Goal: Task Accomplishment & Management: Manage account settings

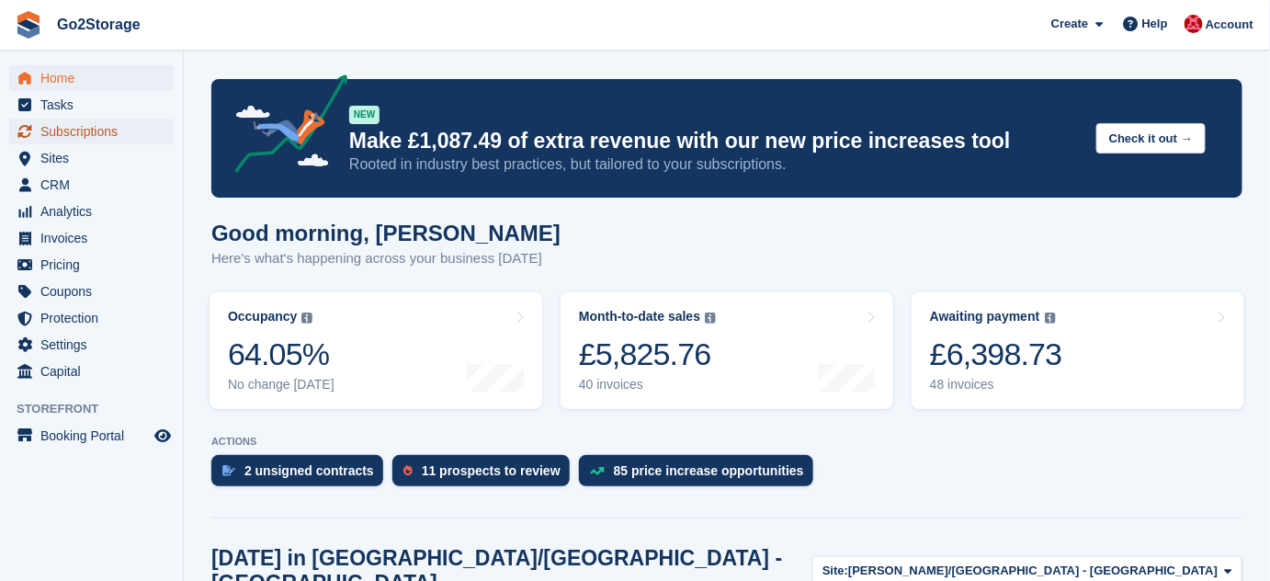
click at [83, 129] on span "Subscriptions" at bounding box center [95, 132] width 110 height 26
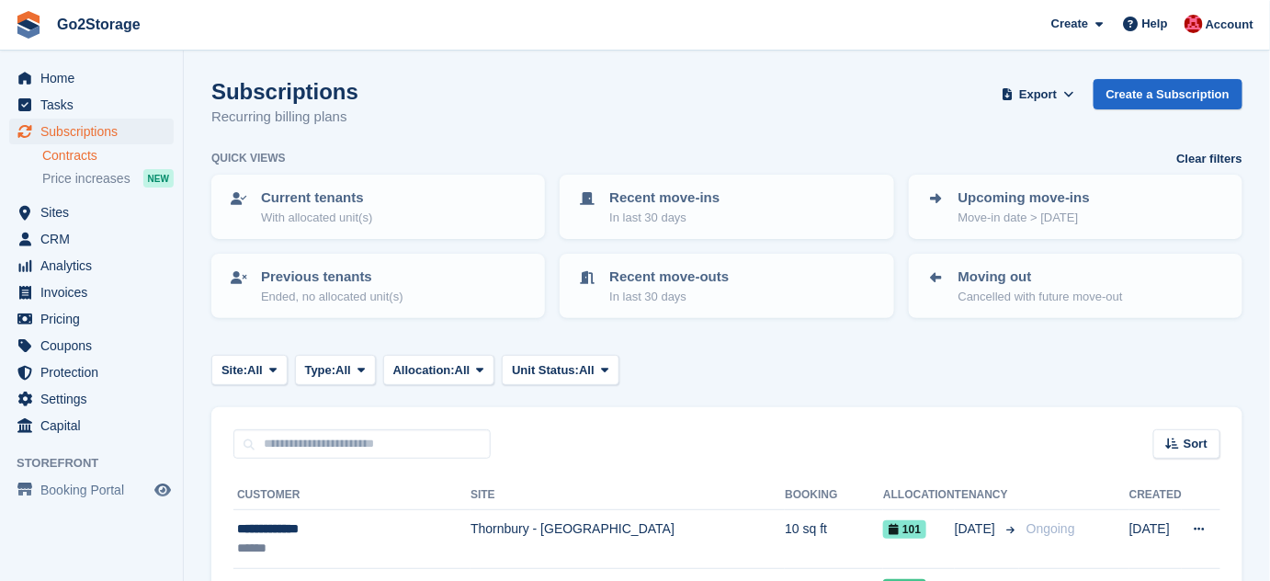
click at [76, 154] on link "Contracts" at bounding box center [107, 155] width 131 height 17
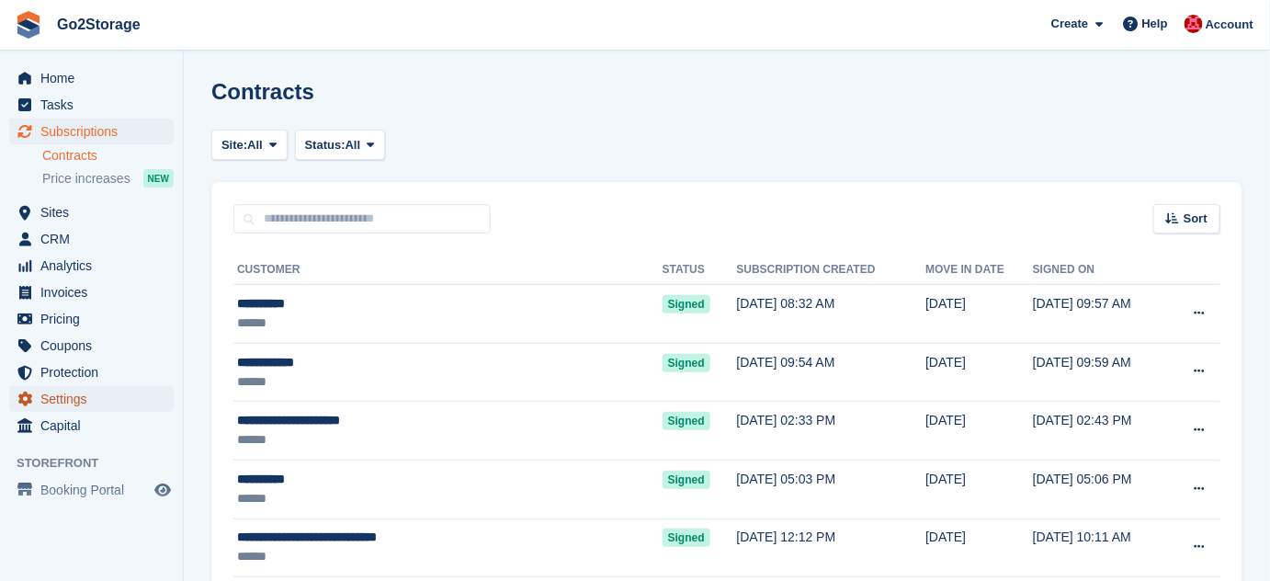
click at [66, 401] on span "Settings" at bounding box center [95, 399] width 110 height 26
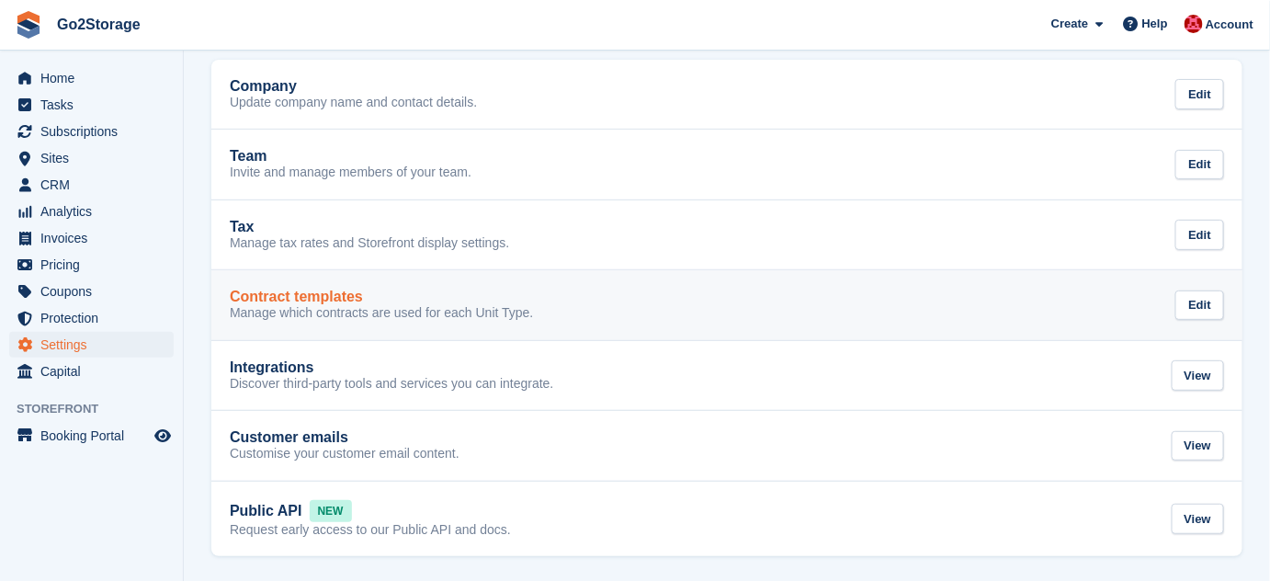
scroll to position [96, 0]
click at [409, 320] on link "Contract templates Manage which contracts are used for each Unit Type. Edit" at bounding box center [726, 303] width 1031 height 70
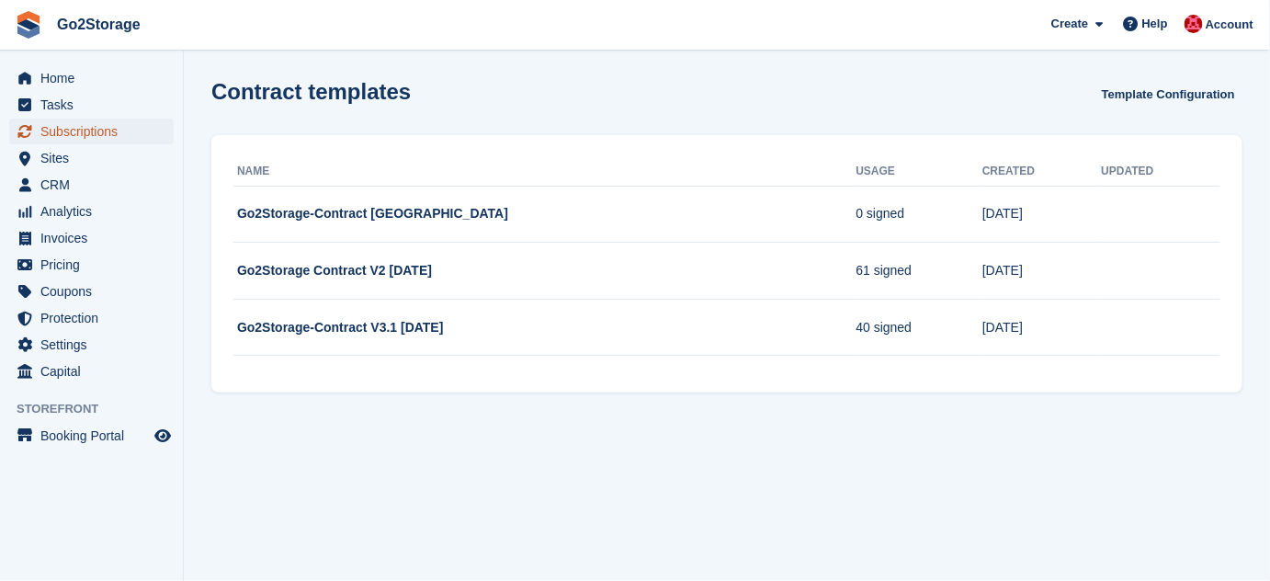
click at [108, 132] on span "Subscriptions" at bounding box center [95, 132] width 110 height 26
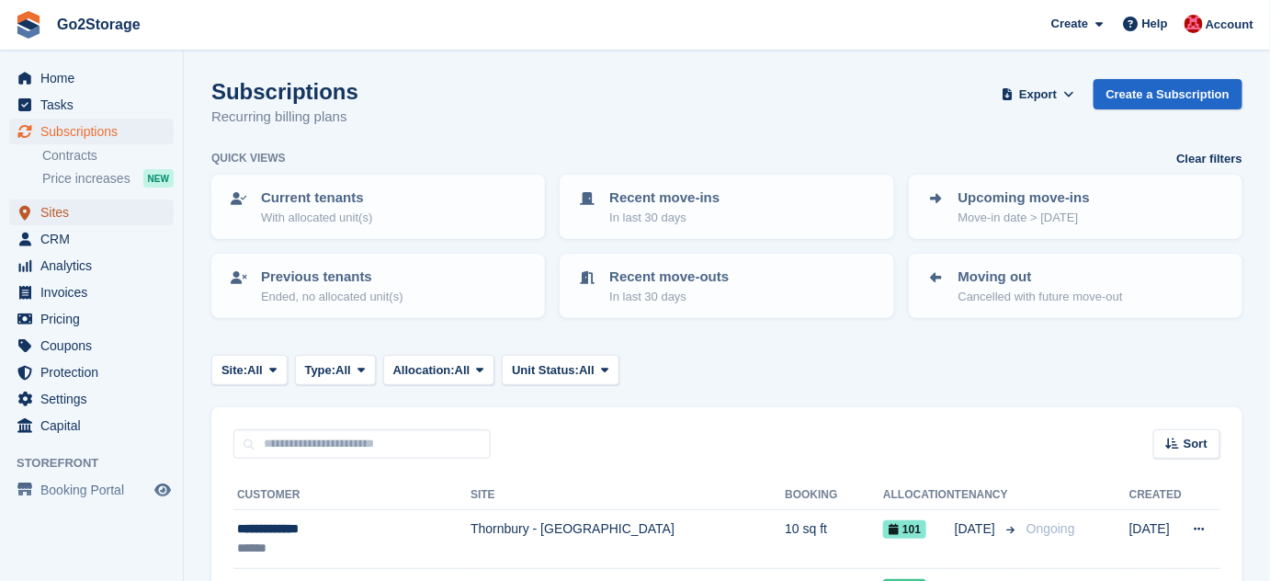
click at [51, 214] on span "Sites" at bounding box center [95, 212] width 110 height 26
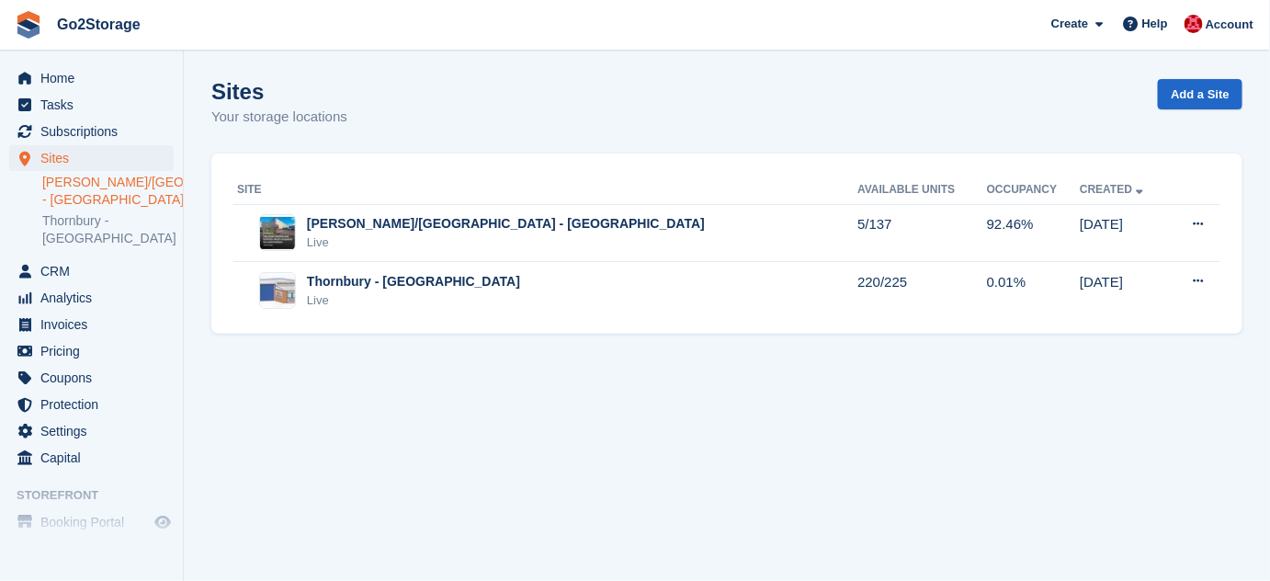
click at [71, 186] on link "[PERSON_NAME]/[GEOGRAPHIC_DATA] - [GEOGRAPHIC_DATA]" at bounding box center [107, 191] width 131 height 35
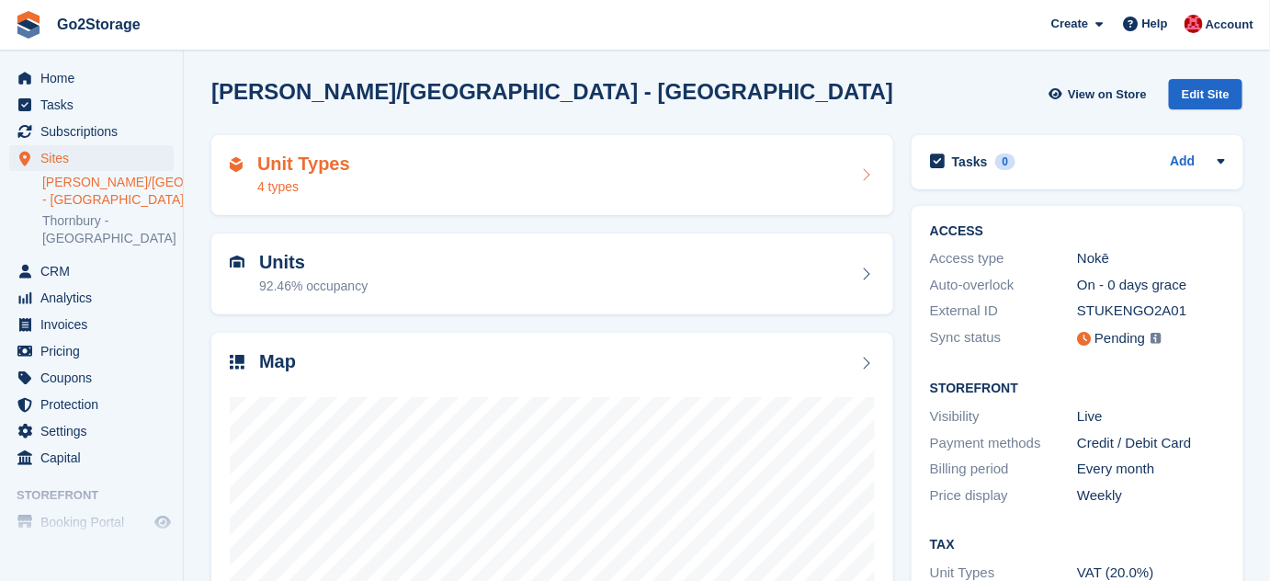
click at [637, 167] on div "Unit Types 4 types" at bounding box center [552, 175] width 645 height 44
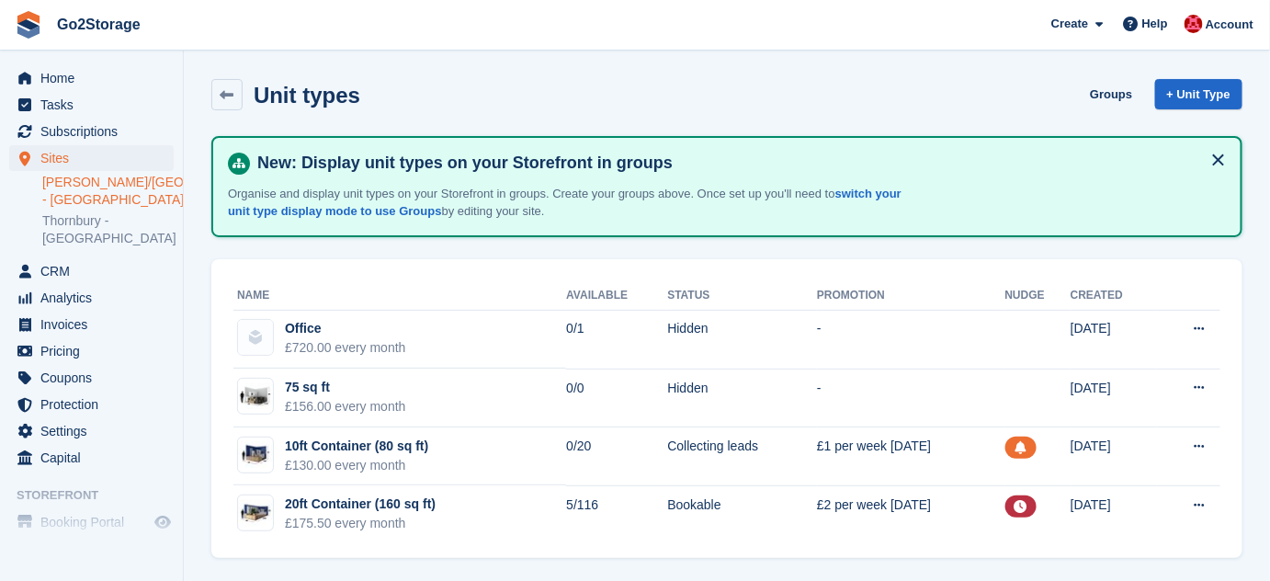
scroll to position [2, 0]
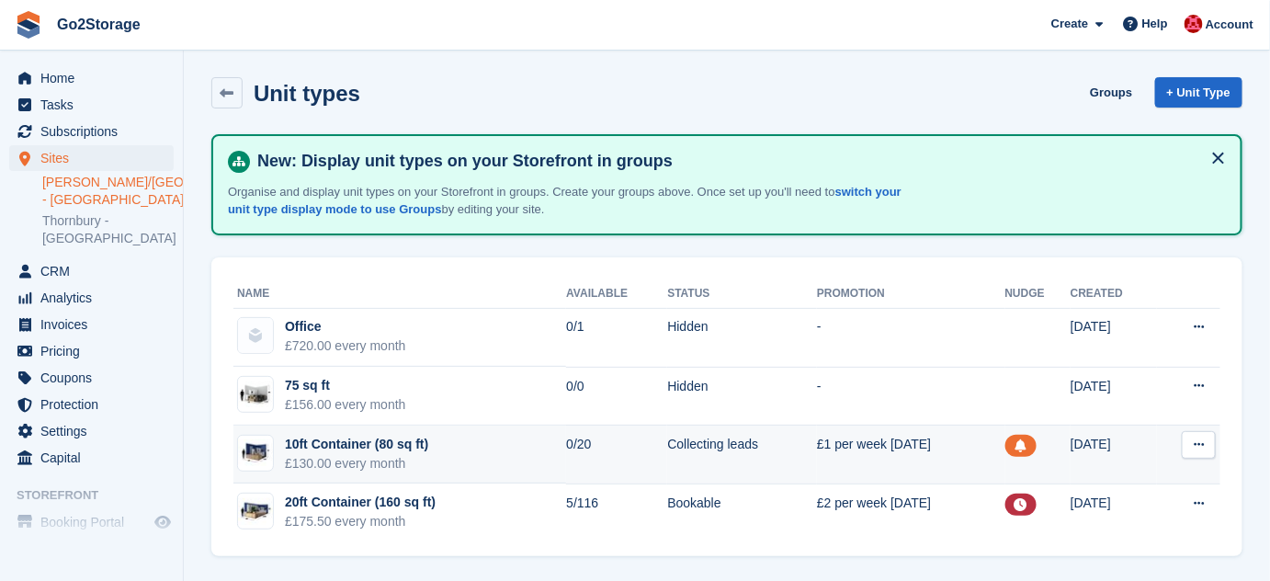
click at [1193, 449] on button at bounding box center [1199, 445] width 34 height 28
click at [1127, 472] on p "Edit unit type" at bounding box center [1127, 481] width 160 height 24
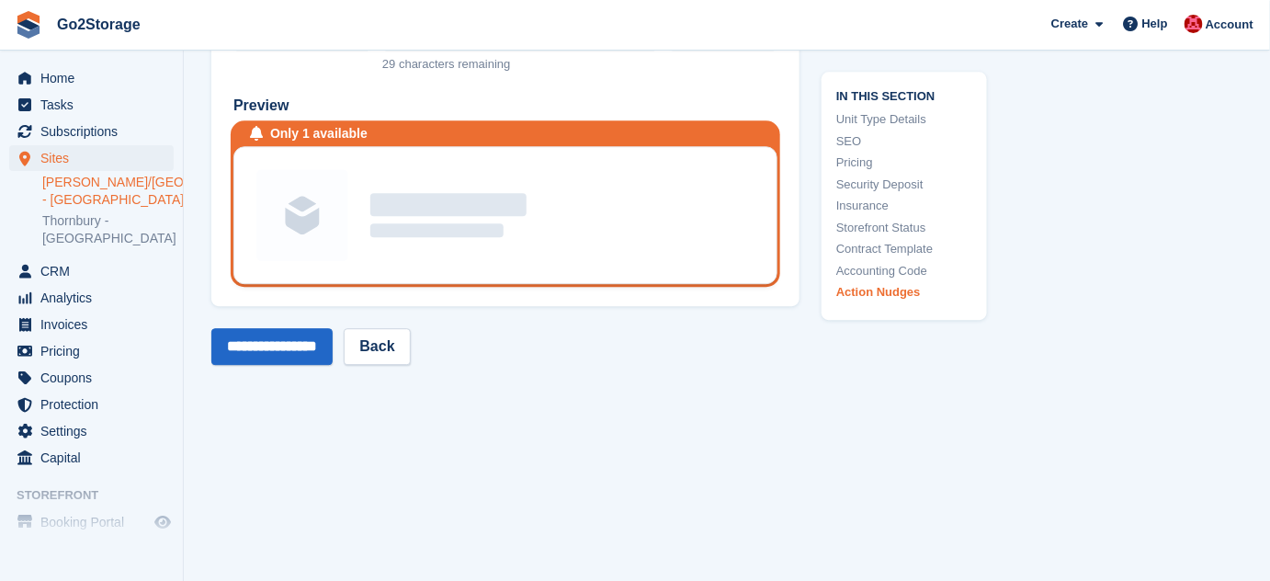
scroll to position [3925, 0]
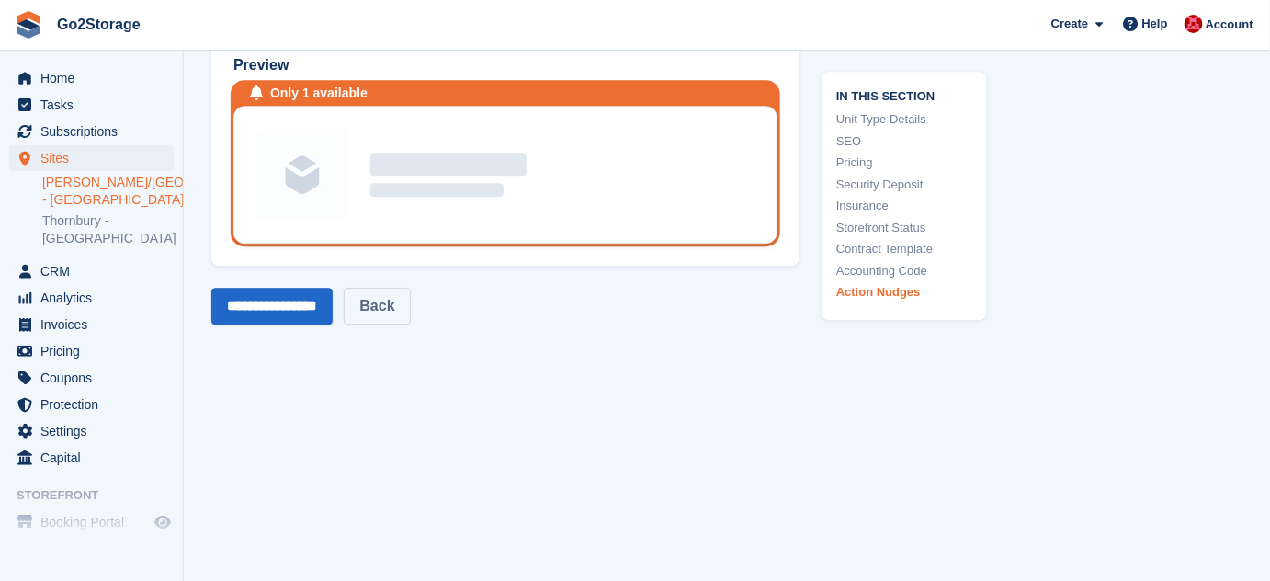
click at [410, 288] on link "Back" at bounding box center [377, 306] width 66 height 37
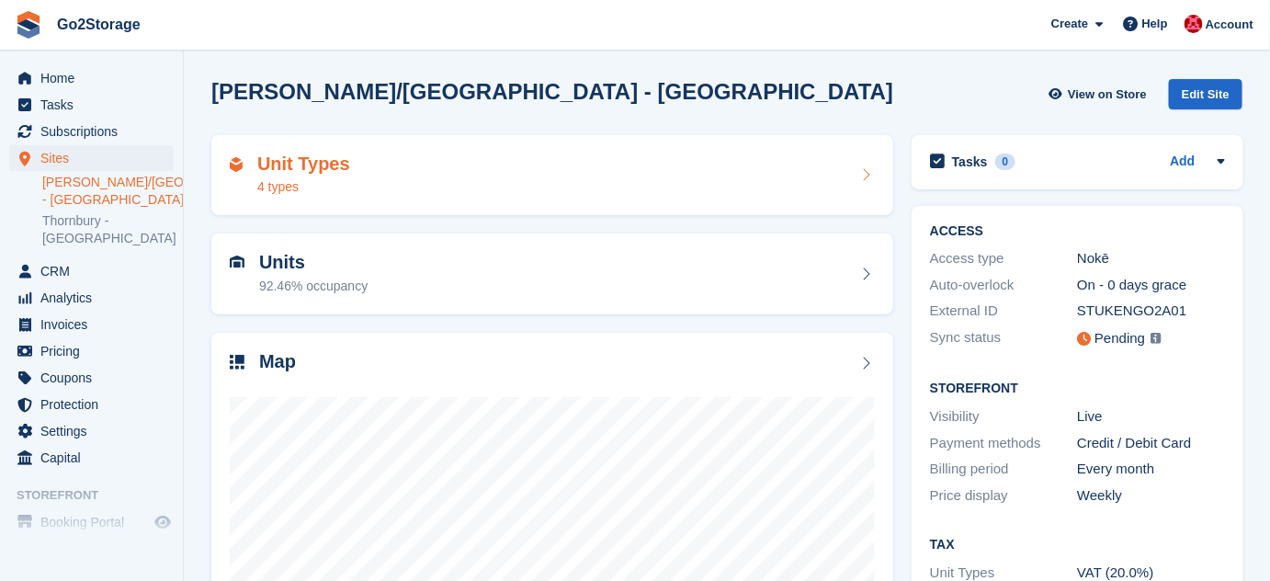
click at [558, 170] on div "Unit Types 4 types" at bounding box center [552, 175] width 645 height 44
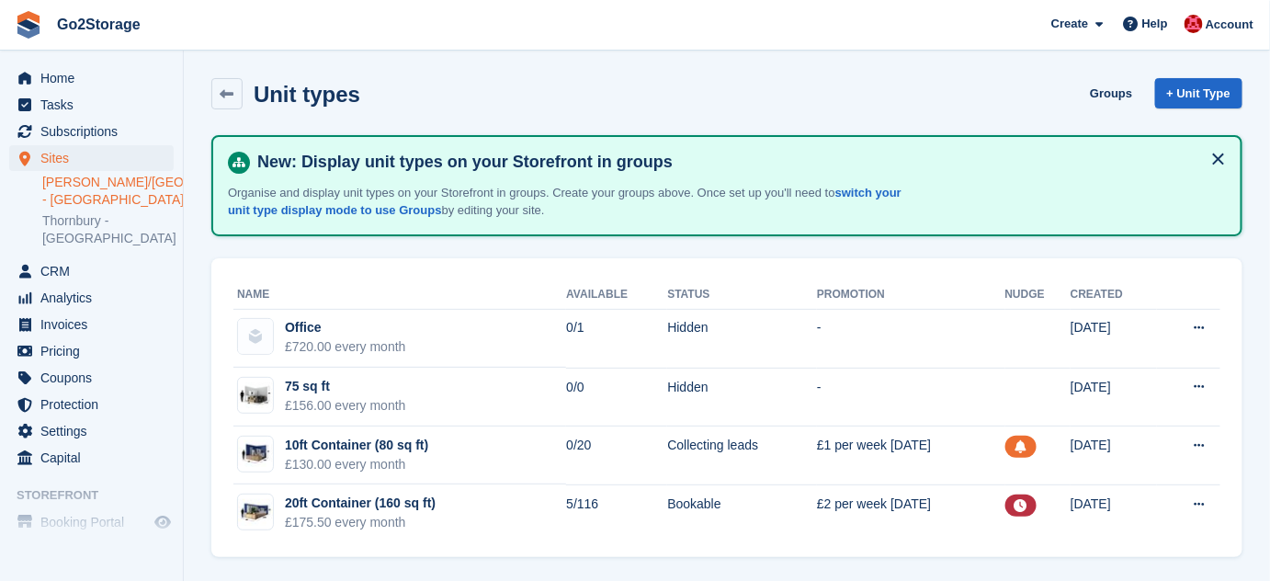
scroll to position [2, 0]
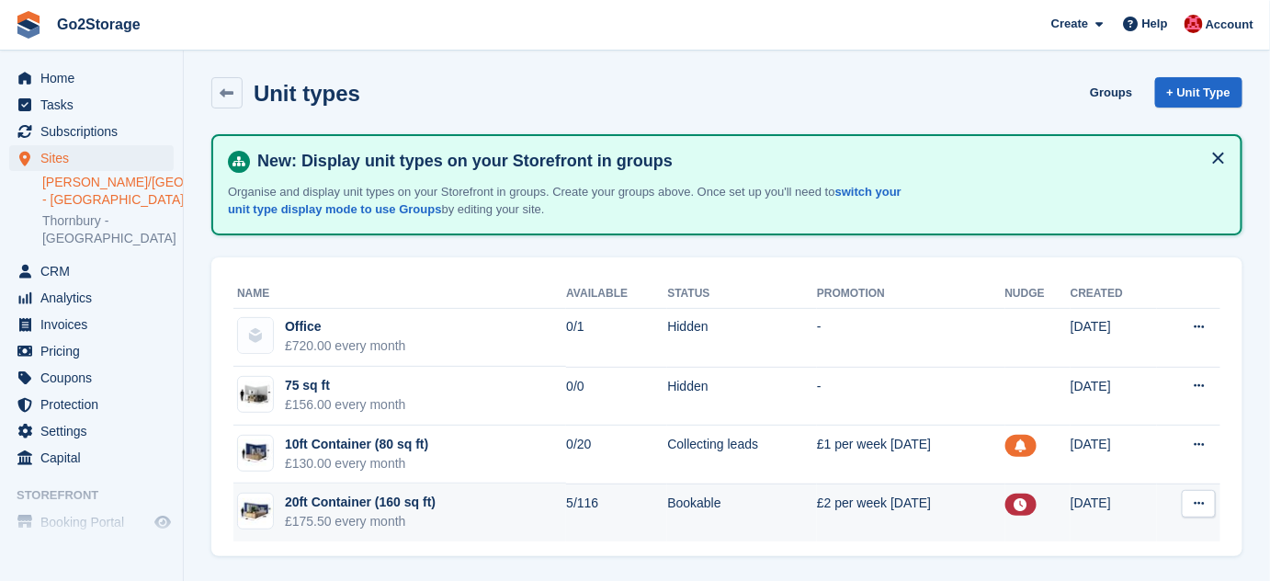
click at [1204, 506] on icon at bounding box center [1199, 503] width 10 height 12
click at [1094, 529] on p "Edit unit type" at bounding box center [1127, 539] width 160 height 24
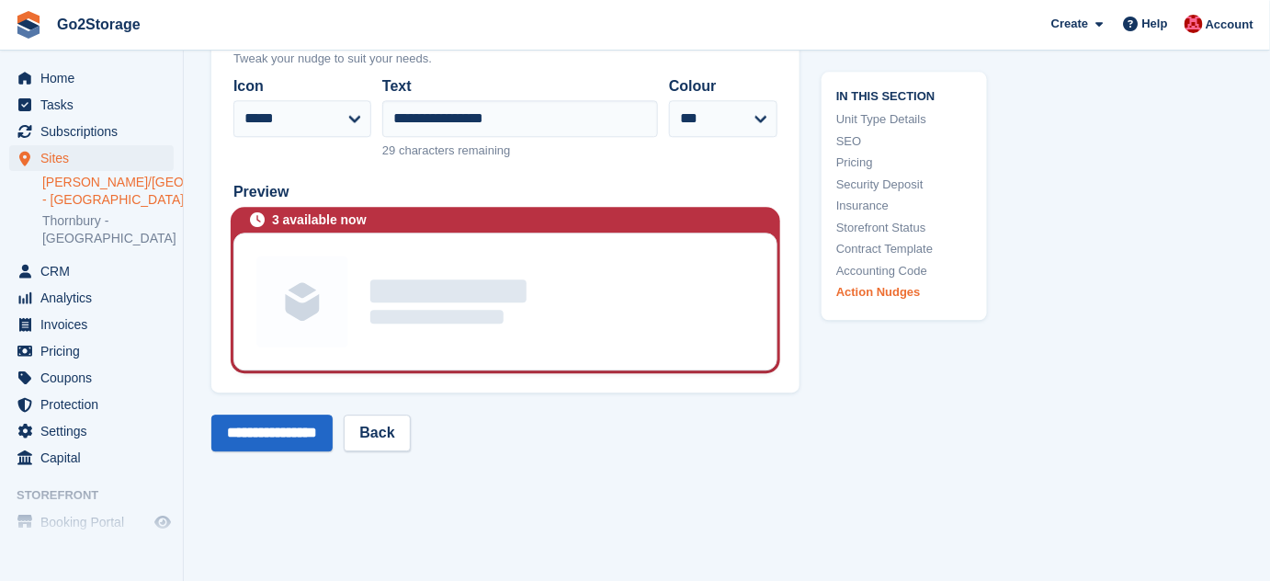
scroll to position [3977, 0]
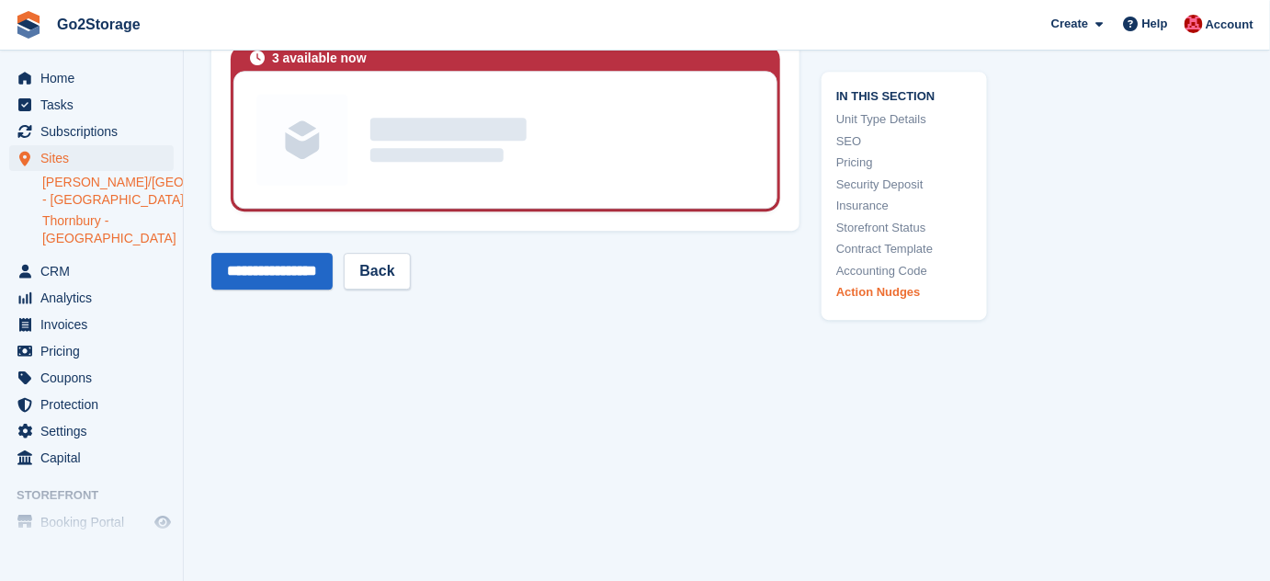
click at [91, 218] on link "Thornbury - [GEOGRAPHIC_DATA]" at bounding box center [107, 229] width 131 height 35
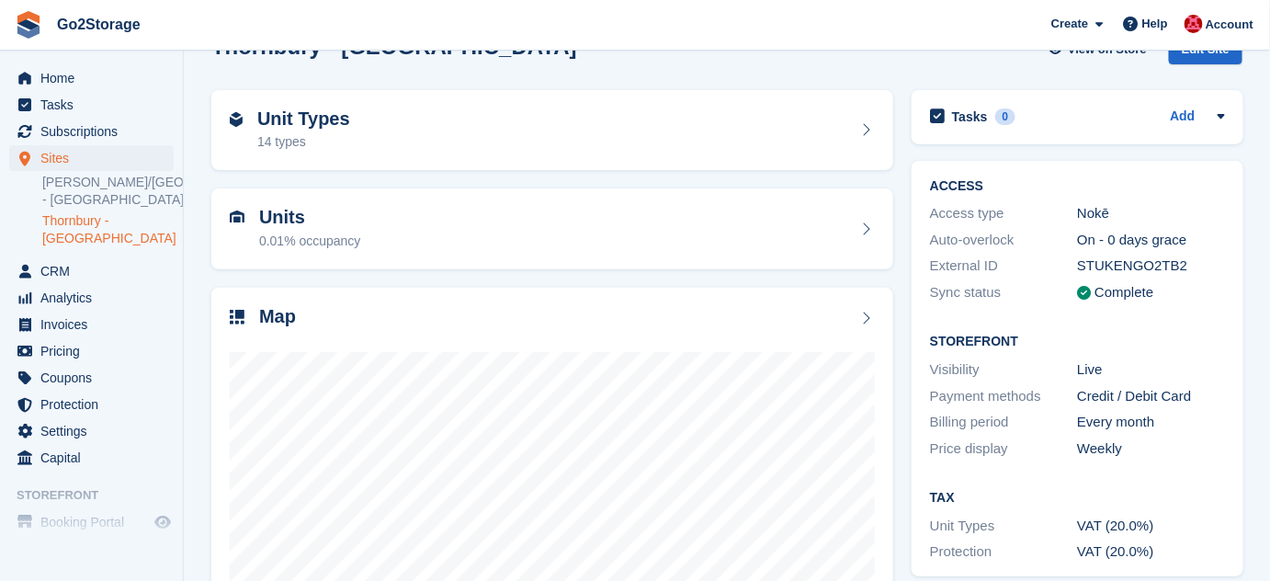
scroll to position [83, 0]
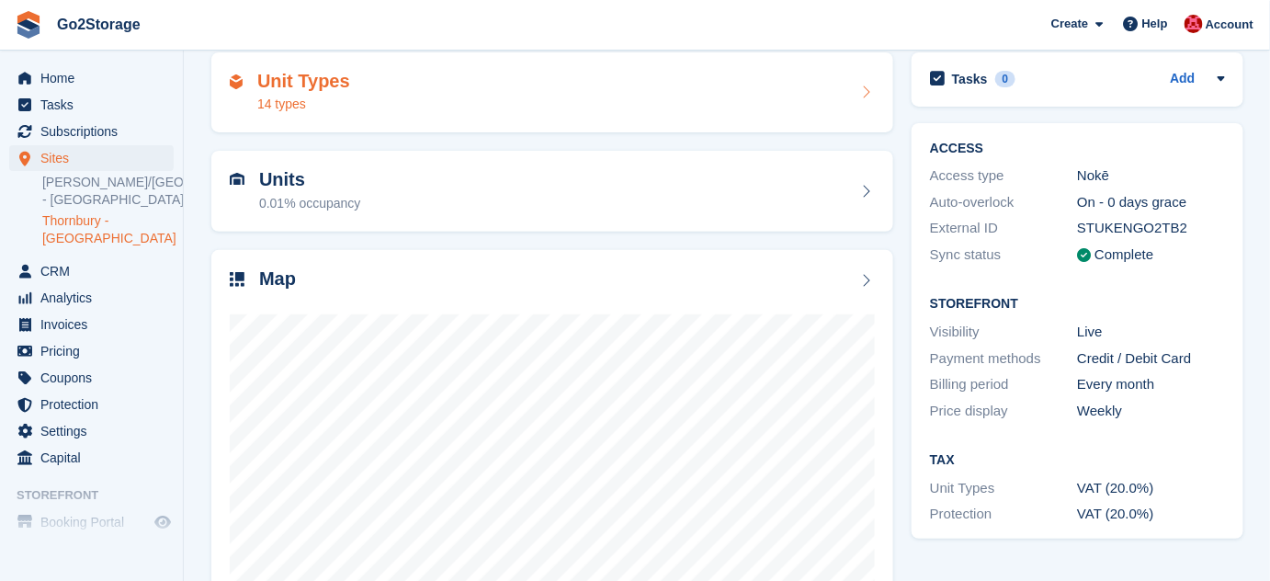
click at [435, 100] on div "Unit Types 14 types" at bounding box center [552, 93] width 645 height 44
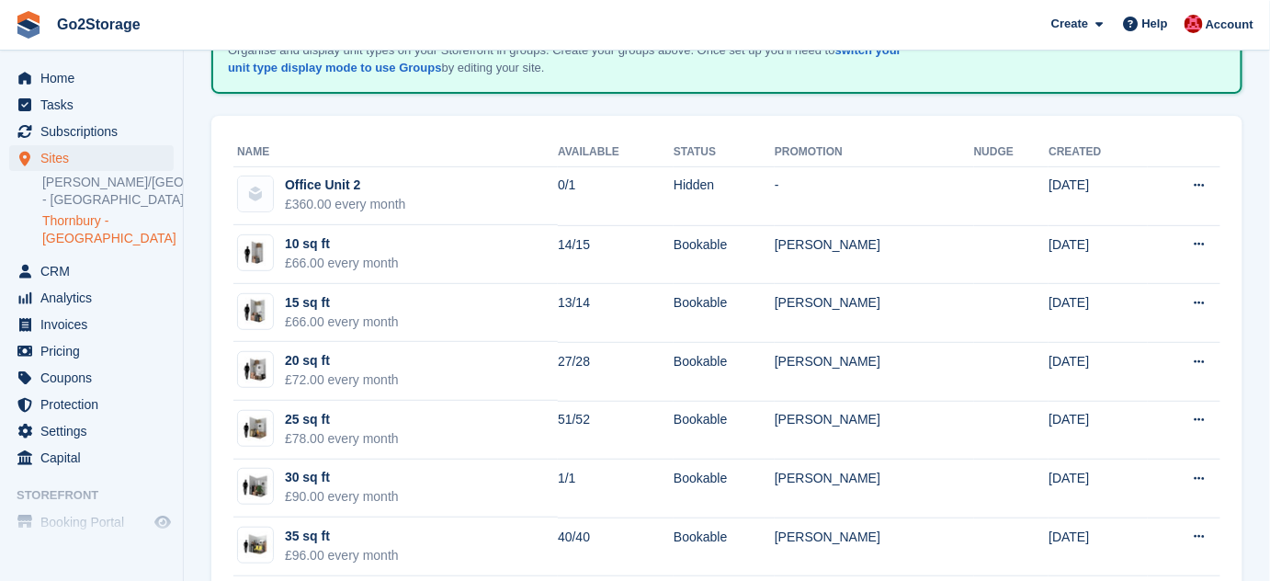
scroll to position [166, 0]
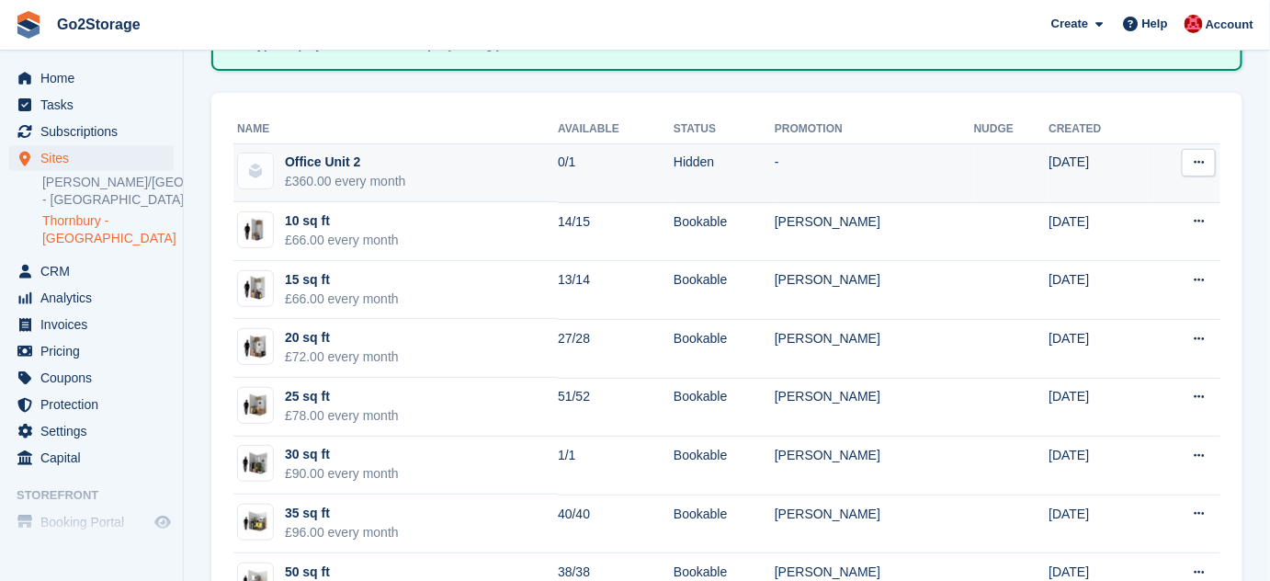
click at [1192, 167] on button at bounding box center [1199, 163] width 34 height 28
click at [1100, 201] on p "Edit unit type" at bounding box center [1127, 199] width 160 height 24
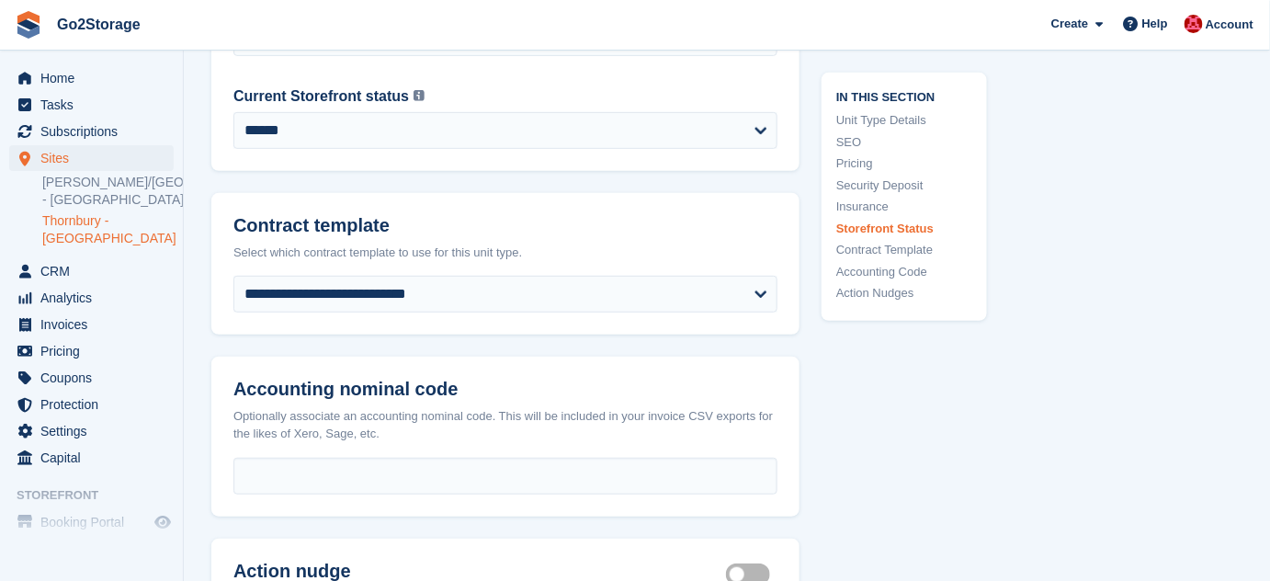
scroll to position [2589, 0]
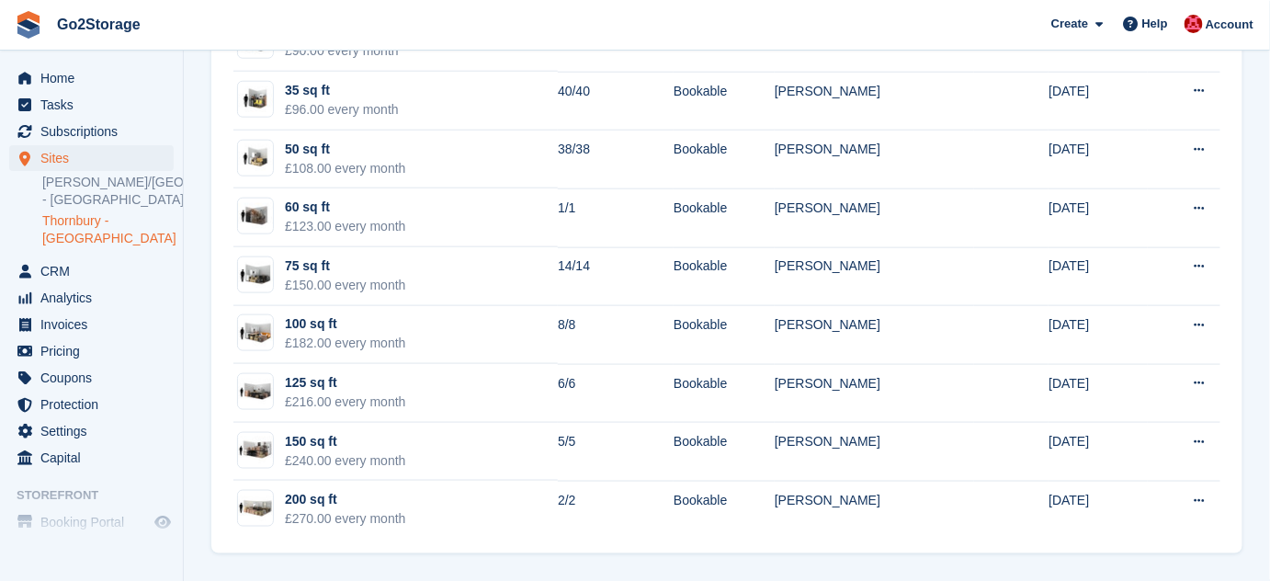
scroll to position [166, 0]
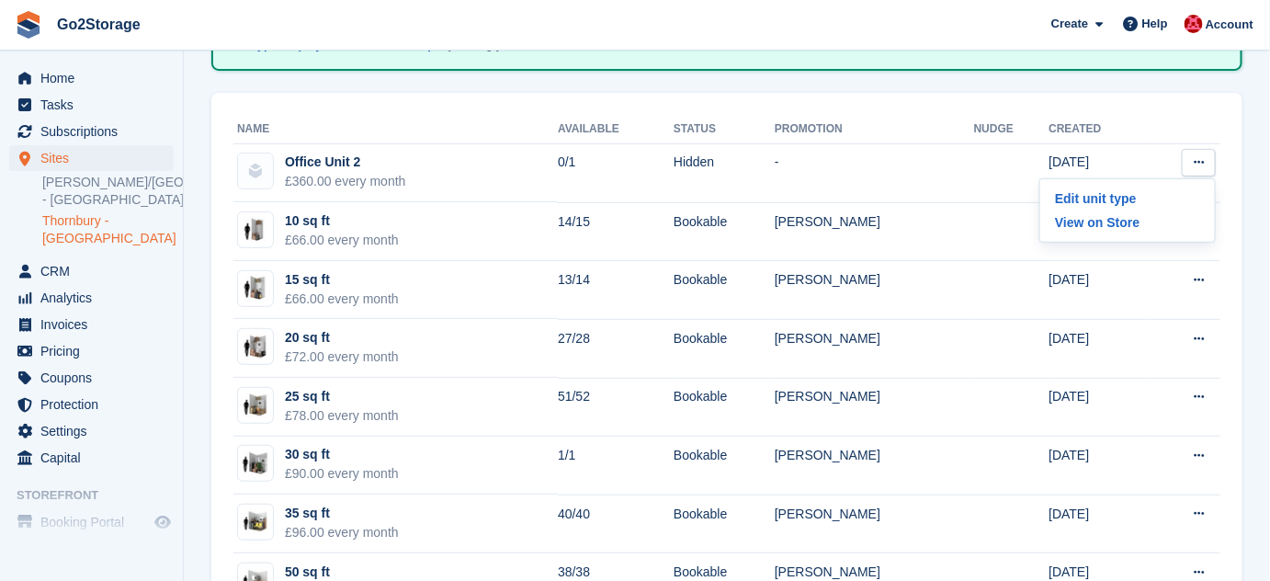
click at [1254, 227] on section "Unit types Groups + Unit Type New: Display unit types on your Storefront in gro…" at bounding box center [727, 419] width 1086 height 1170
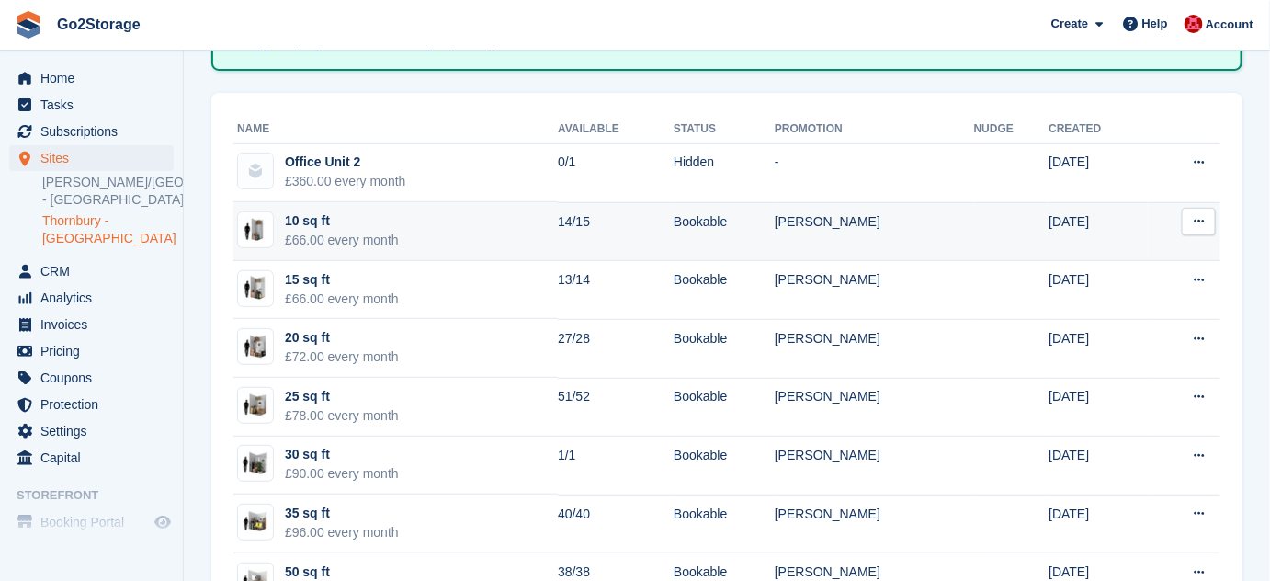
click at [1210, 220] on button at bounding box center [1199, 222] width 34 height 28
click at [1123, 250] on p "Edit unit type" at bounding box center [1127, 257] width 160 height 24
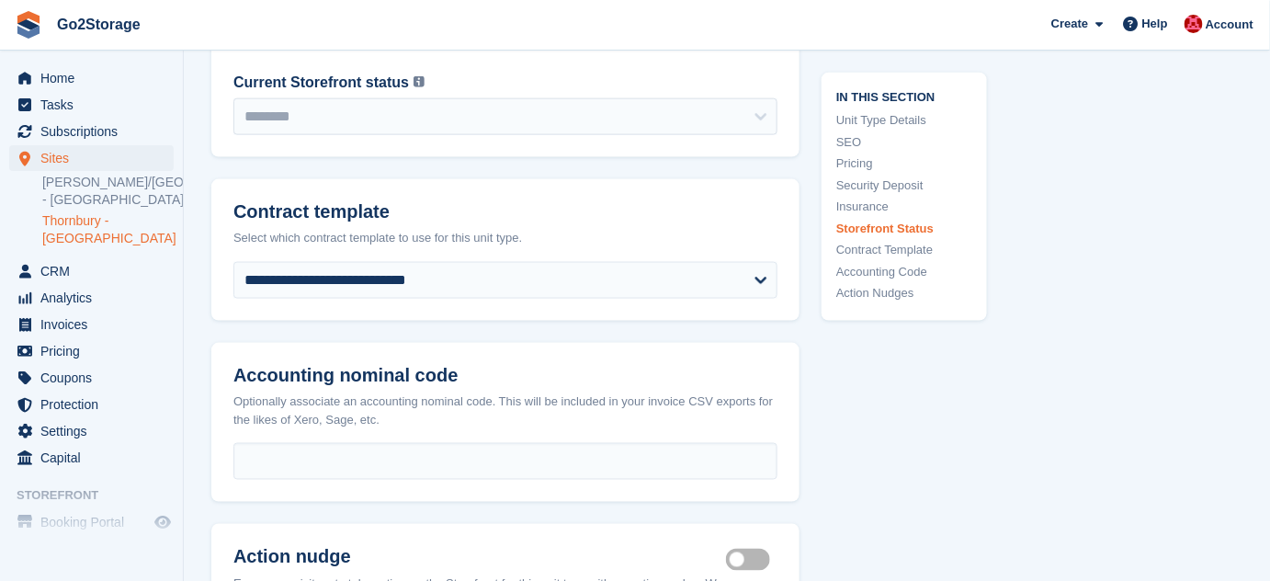
scroll to position [3090, 0]
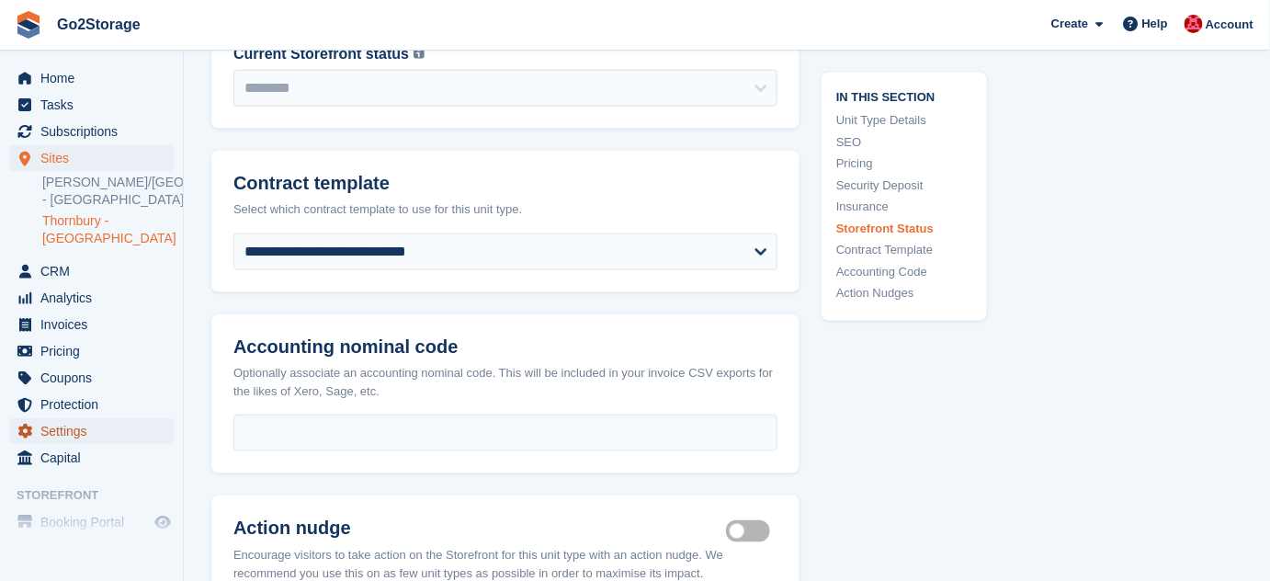
click at [74, 418] on span "Settings" at bounding box center [95, 431] width 110 height 26
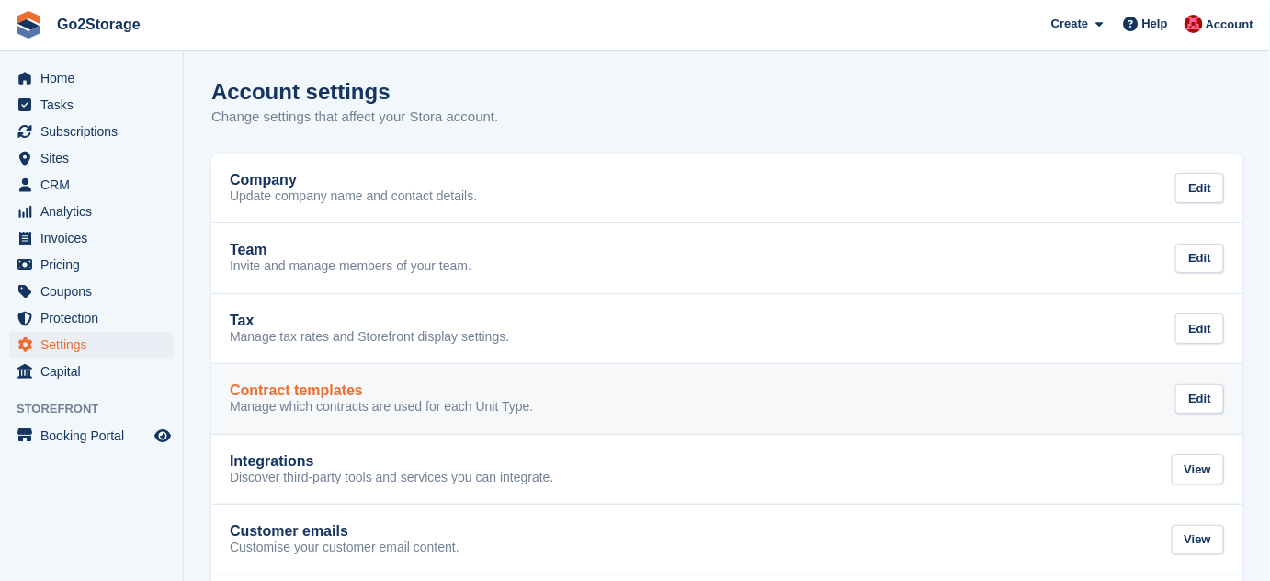
click at [475, 385] on div "Contract templates" at bounding box center [381, 390] width 303 height 17
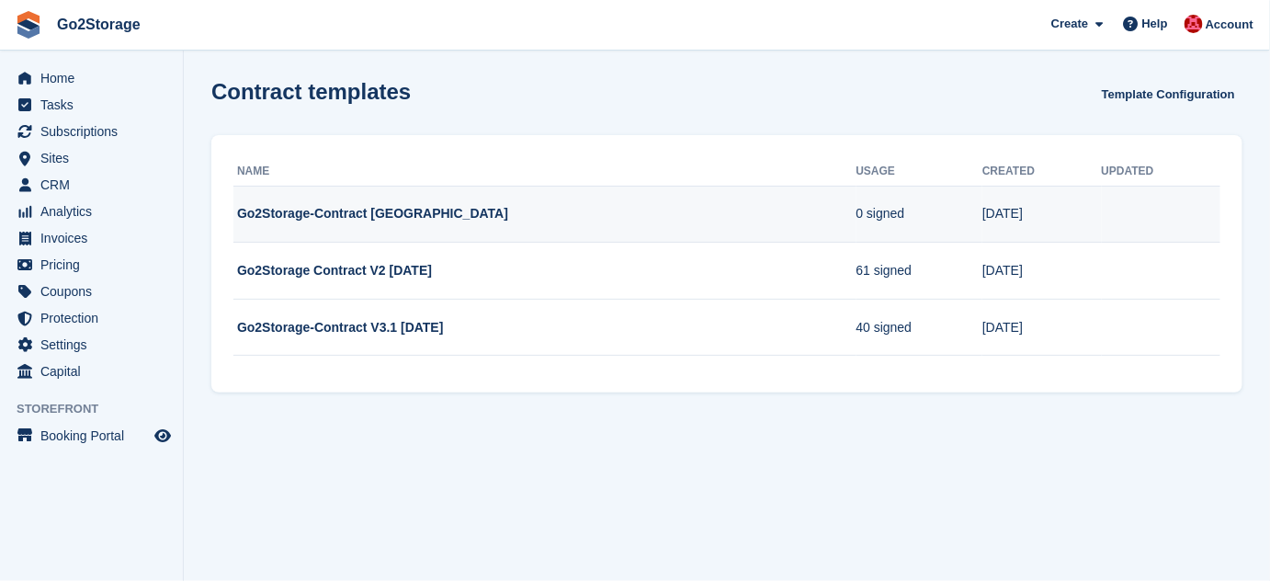
click at [400, 221] on td "Go2Storage-Contract Thornbury" at bounding box center [544, 214] width 623 height 57
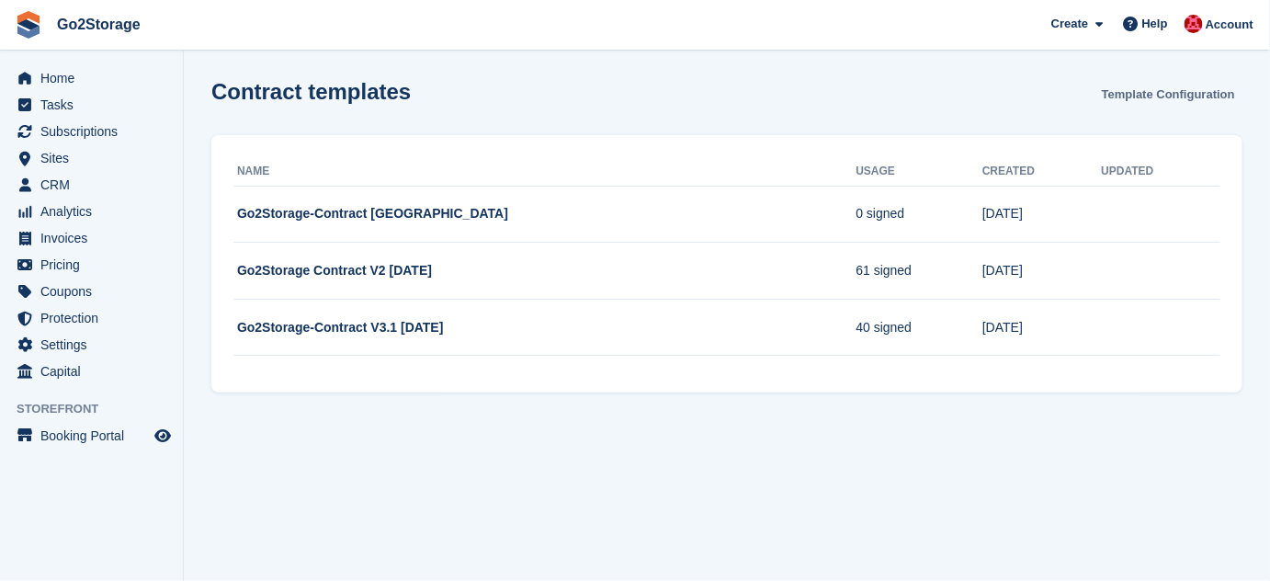
click at [1147, 84] on link "Template Configuration" at bounding box center [1168, 94] width 148 height 30
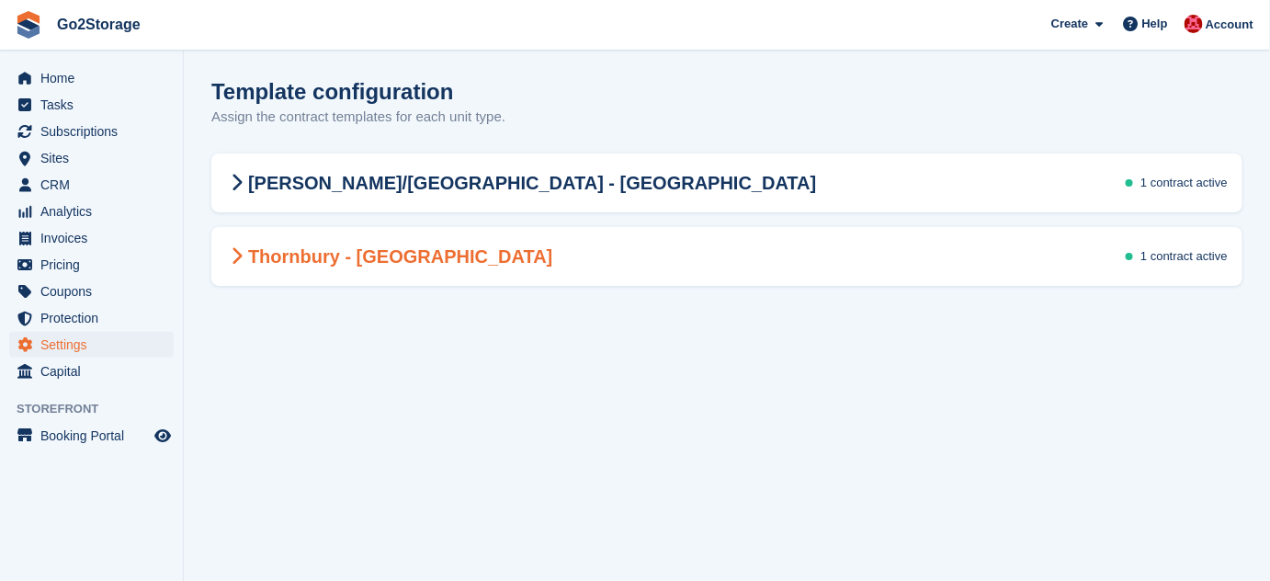
click at [619, 246] on div "Thornbury - Bristol 1 contract active" at bounding box center [726, 256] width 1031 height 51
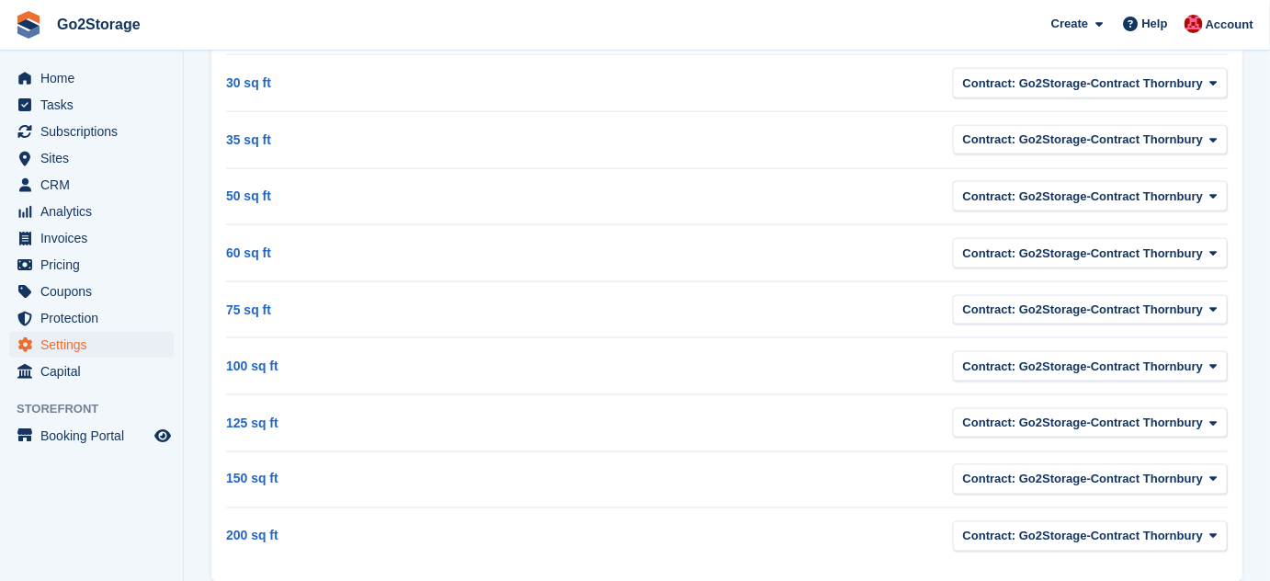
scroll to position [737, 0]
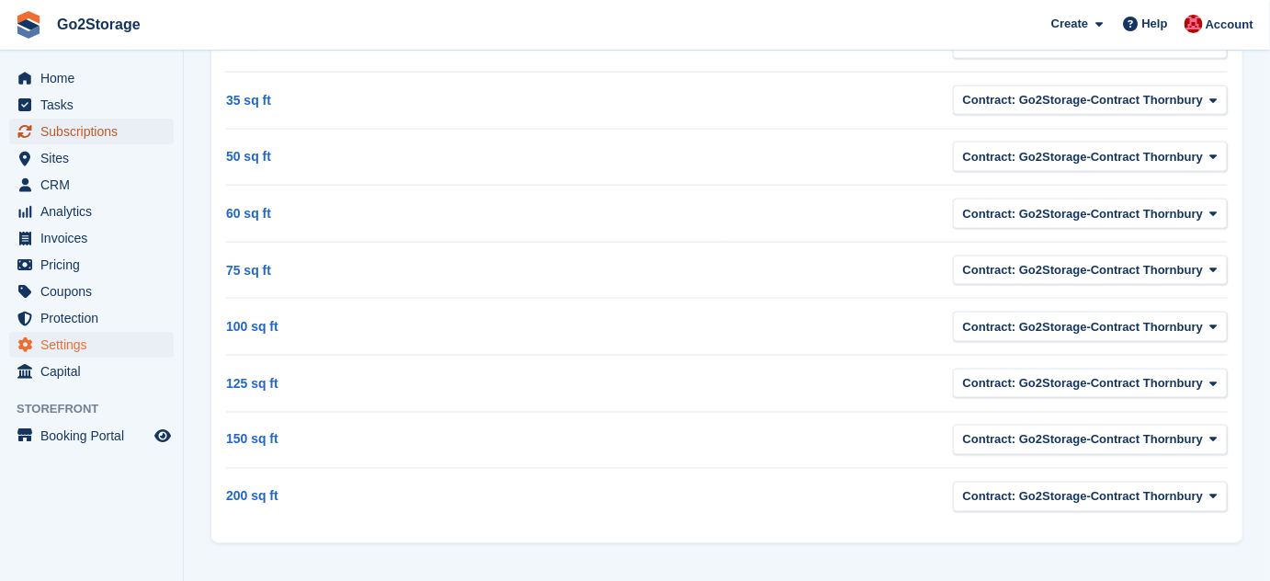
click at [96, 124] on span "Subscriptions" at bounding box center [95, 132] width 110 height 26
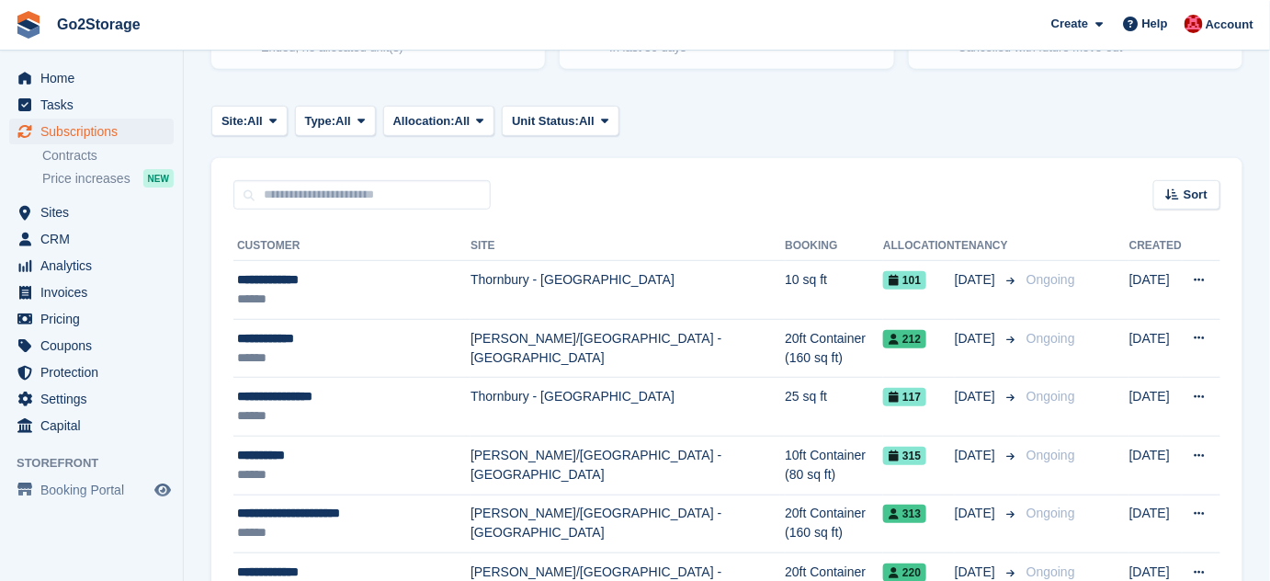
scroll to position [250, 0]
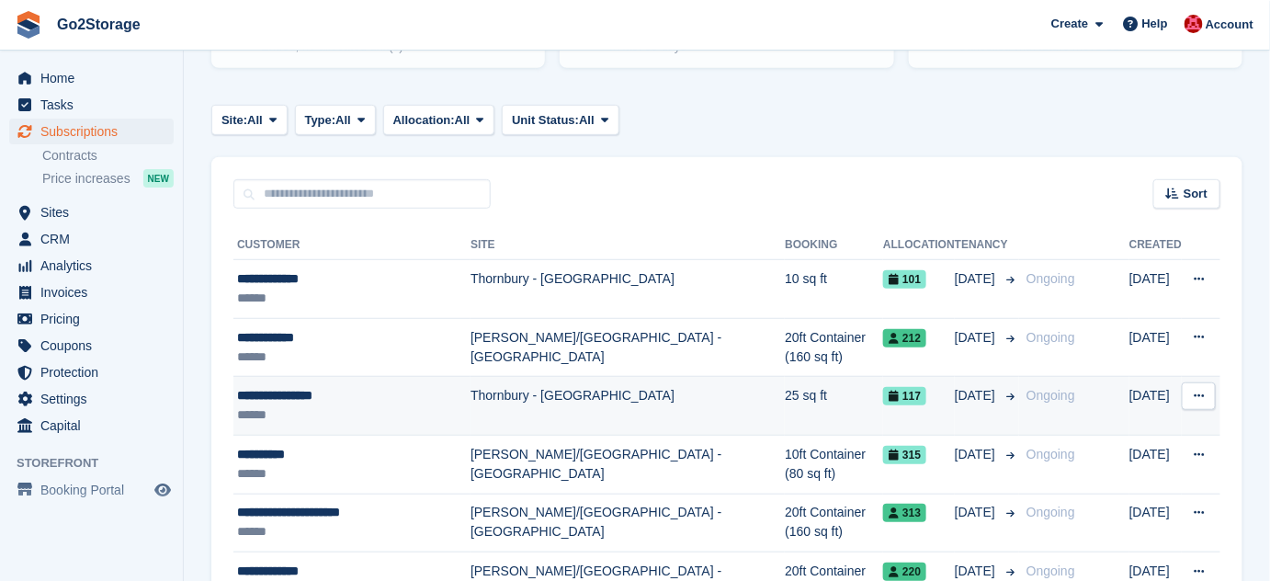
click at [402, 400] on div "**********" at bounding box center [353, 395] width 233 height 19
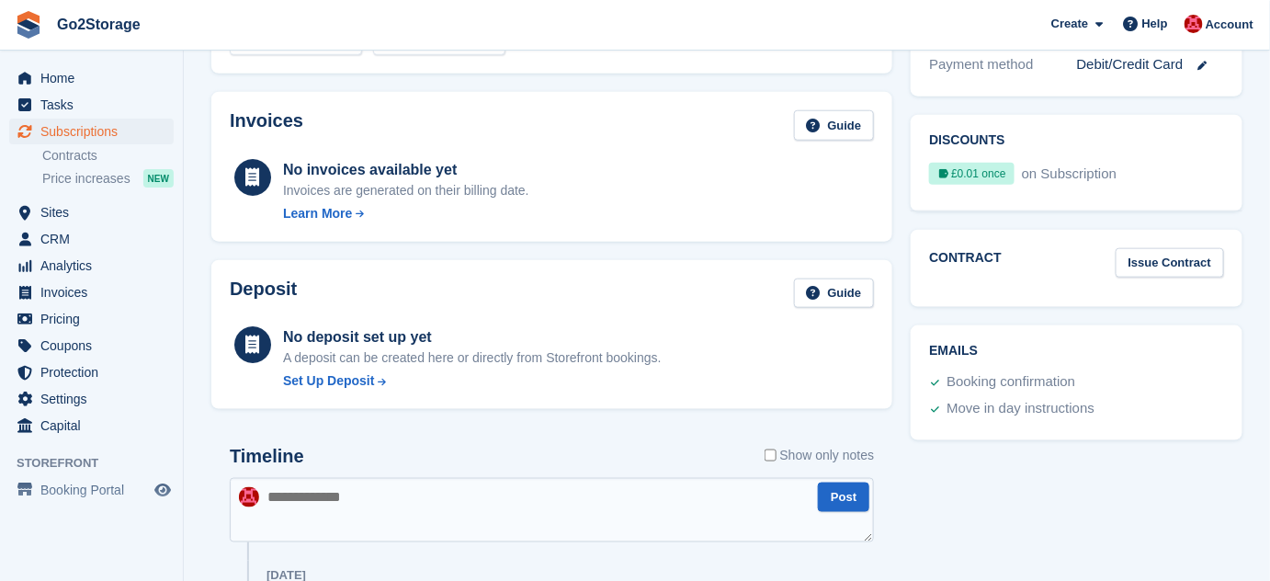
scroll to position [584, 0]
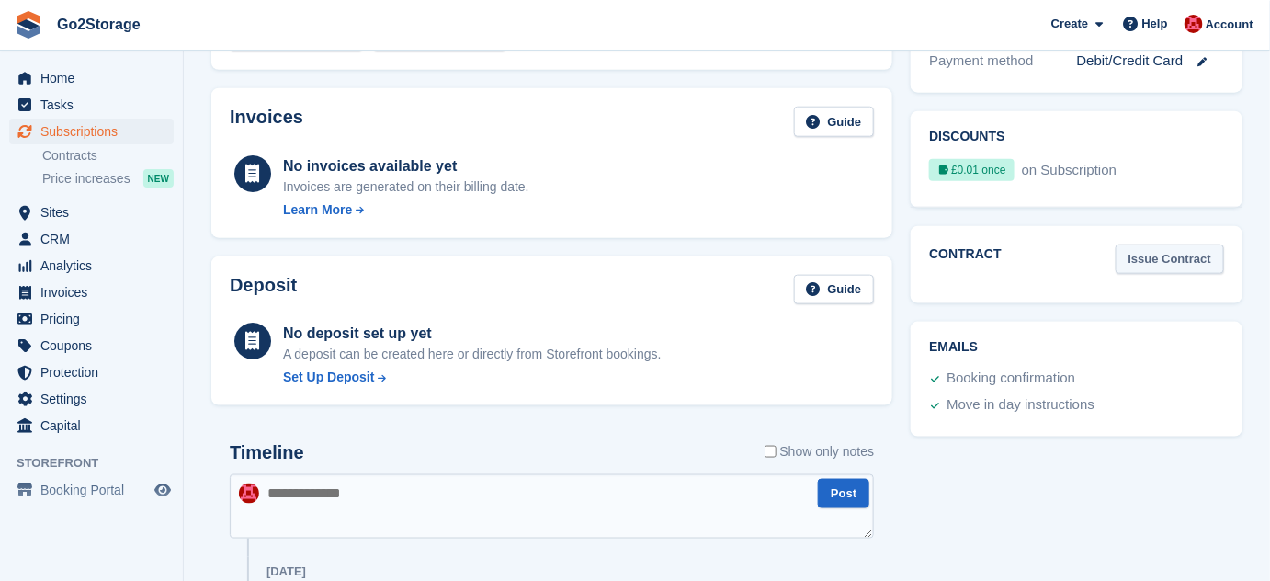
click at [1181, 244] on link "Issue Contract" at bounding box center [1169, 259] width 108 height 30
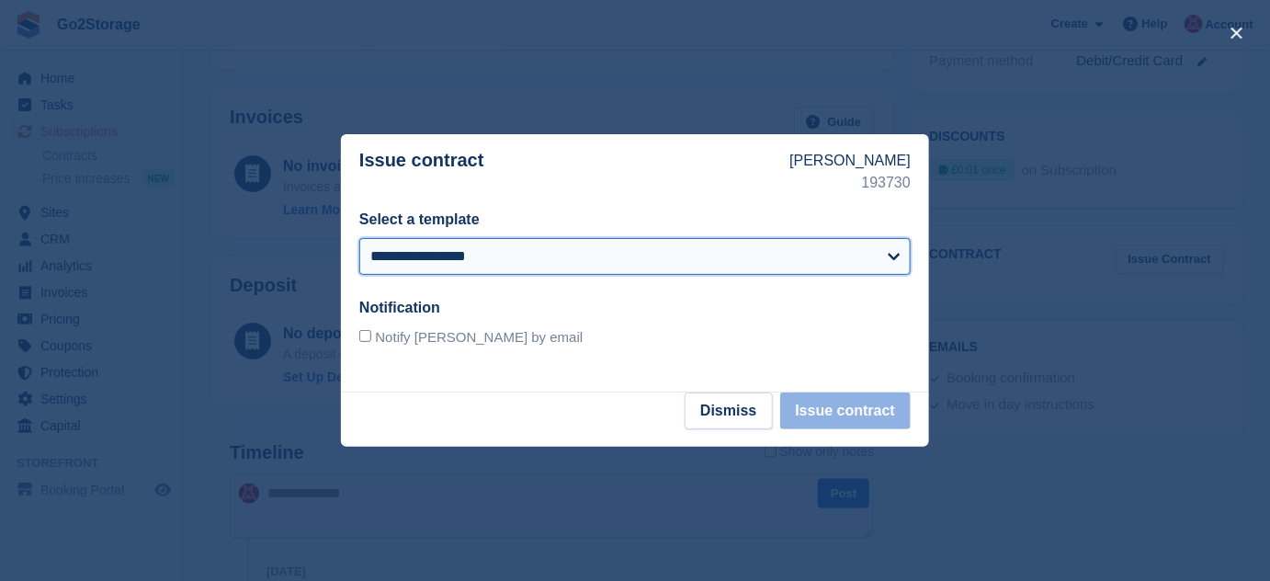
click at [542, 264] on select "**********" at bounding box center [634, 256] width 551 height 37
select select "***"
click at [359, 238] on select "**********" at bounding box center [634, 256] width 551 height 37
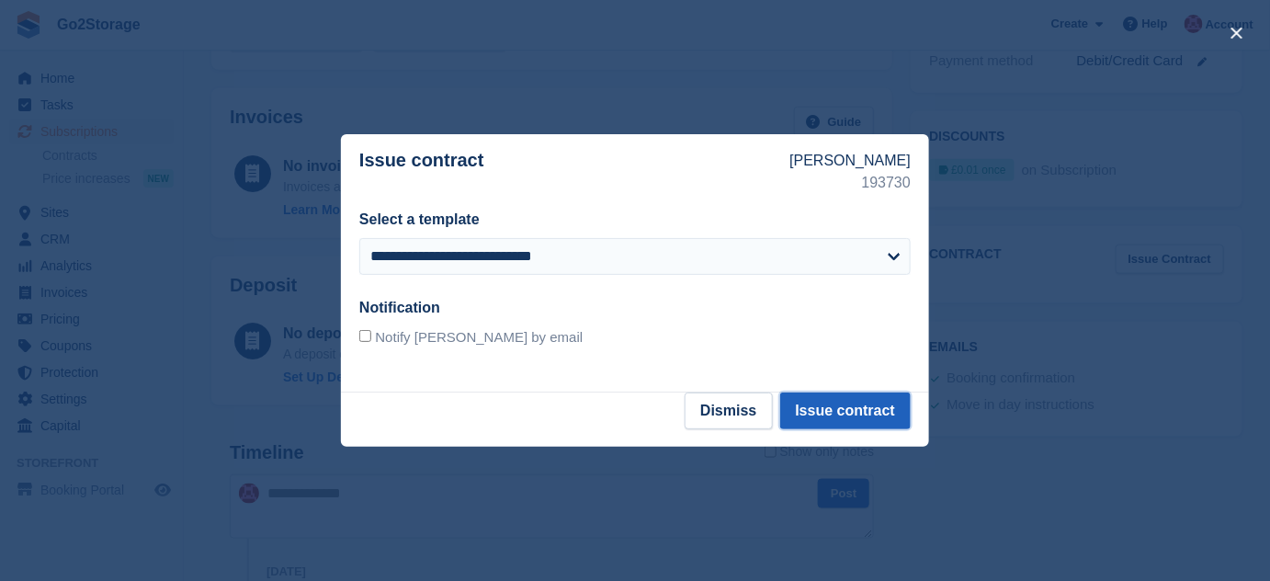
click at [850, 409] on button "Issue contract" at bounding box center [845, 410] width 130 height 37
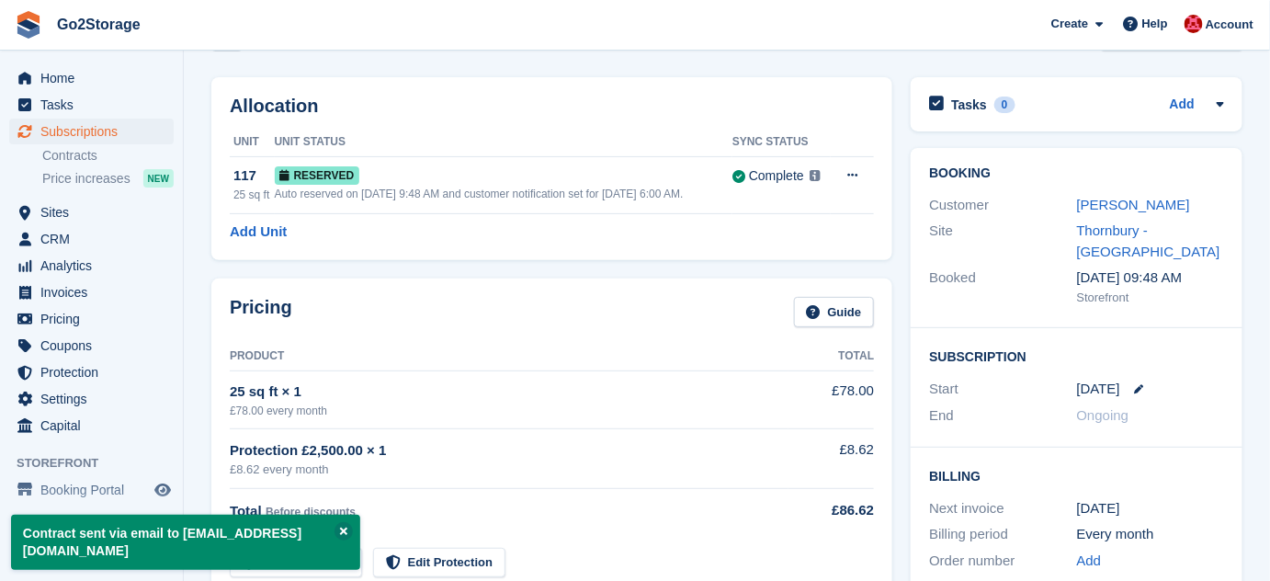
scroll to position [0, 0]
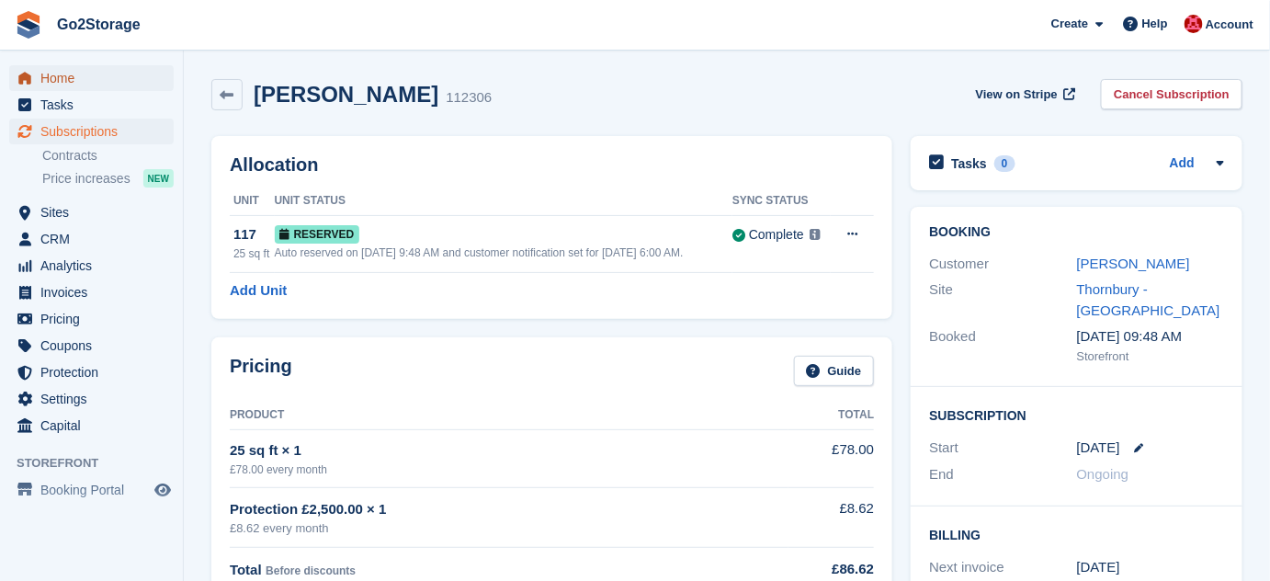
click at [85, 82] on span "Home" at bounding box center [95, 78] width 110 height 26
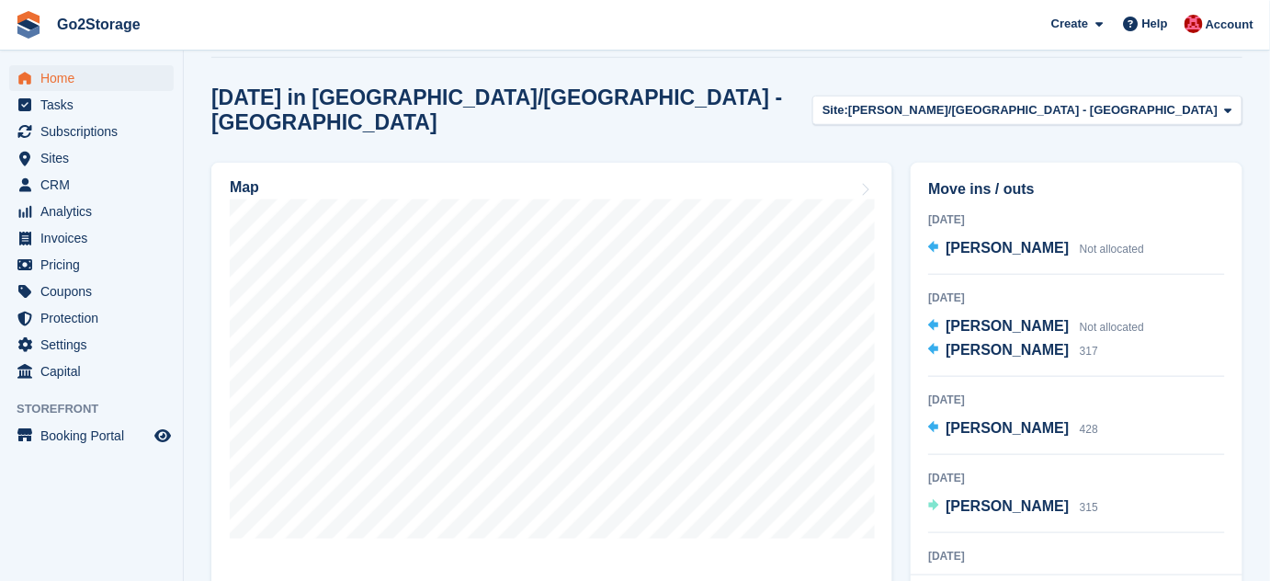
scroll to position [501, 0]
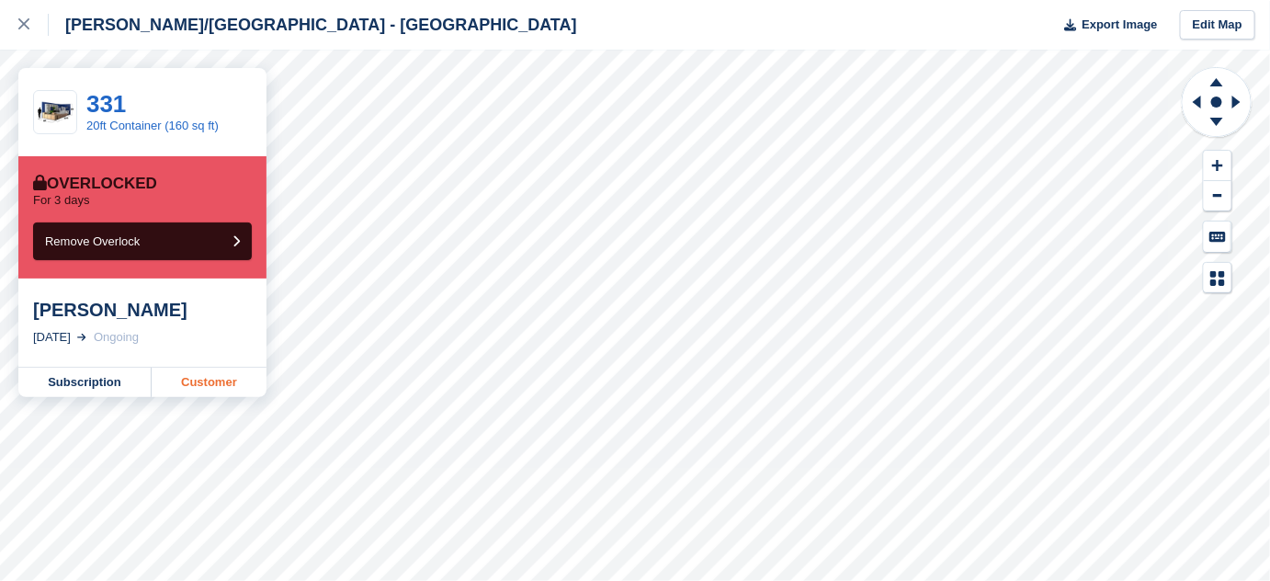
click at [189, 377] on link "Customer" at bounding box center [209, 382] width 115 height 29
drag, startPoint x: 38, startPoint y: 313, endPoint x: 82, endPoint y: 311, distance: 44.2
click at [82, 311] on div "[PERSON_NAME]" at bounding box center [142, 310] width 219 height 22
copy div "Kieran"
